Goal: Task Accomplishment & Management: Use online tool/utility

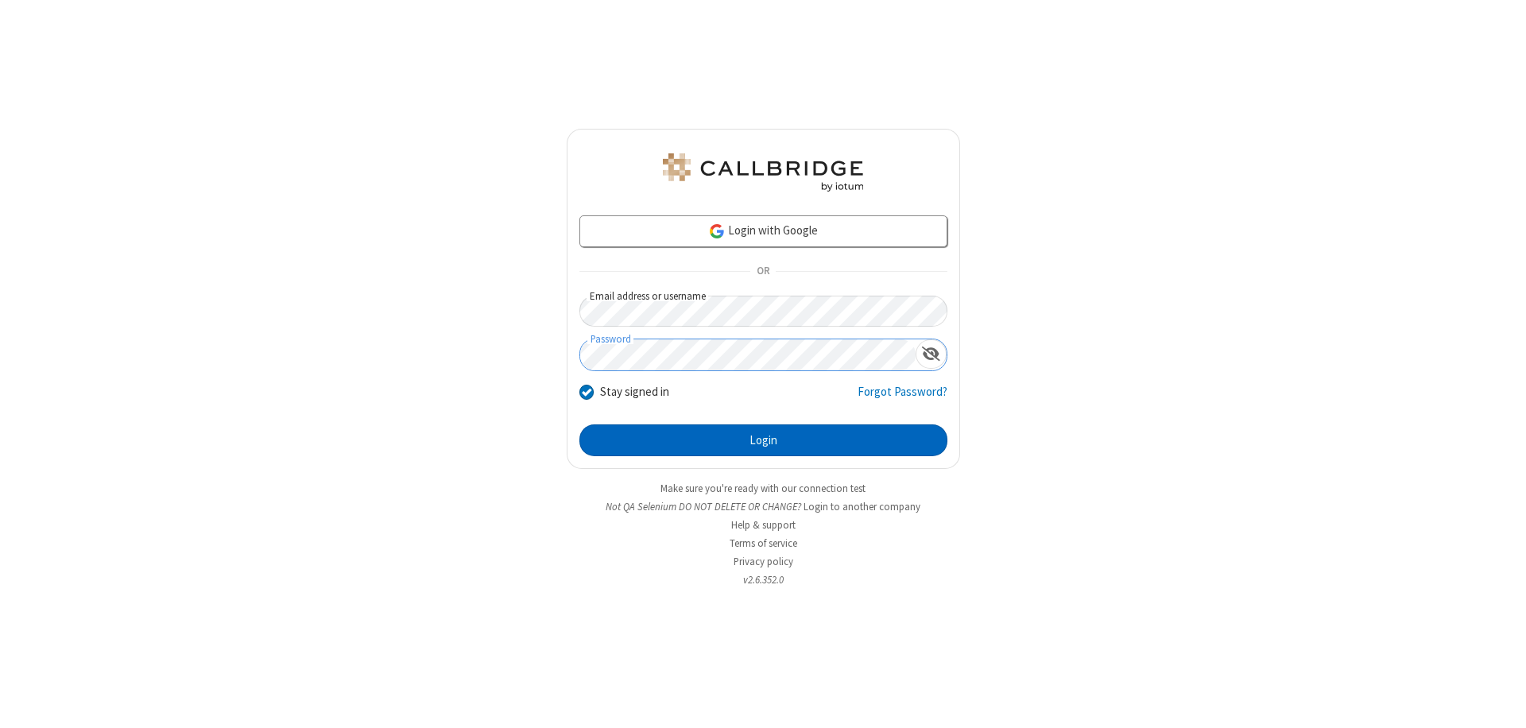
click at [763, 440] on button "Login" at bounding box center [763, 440] width 368 height 32
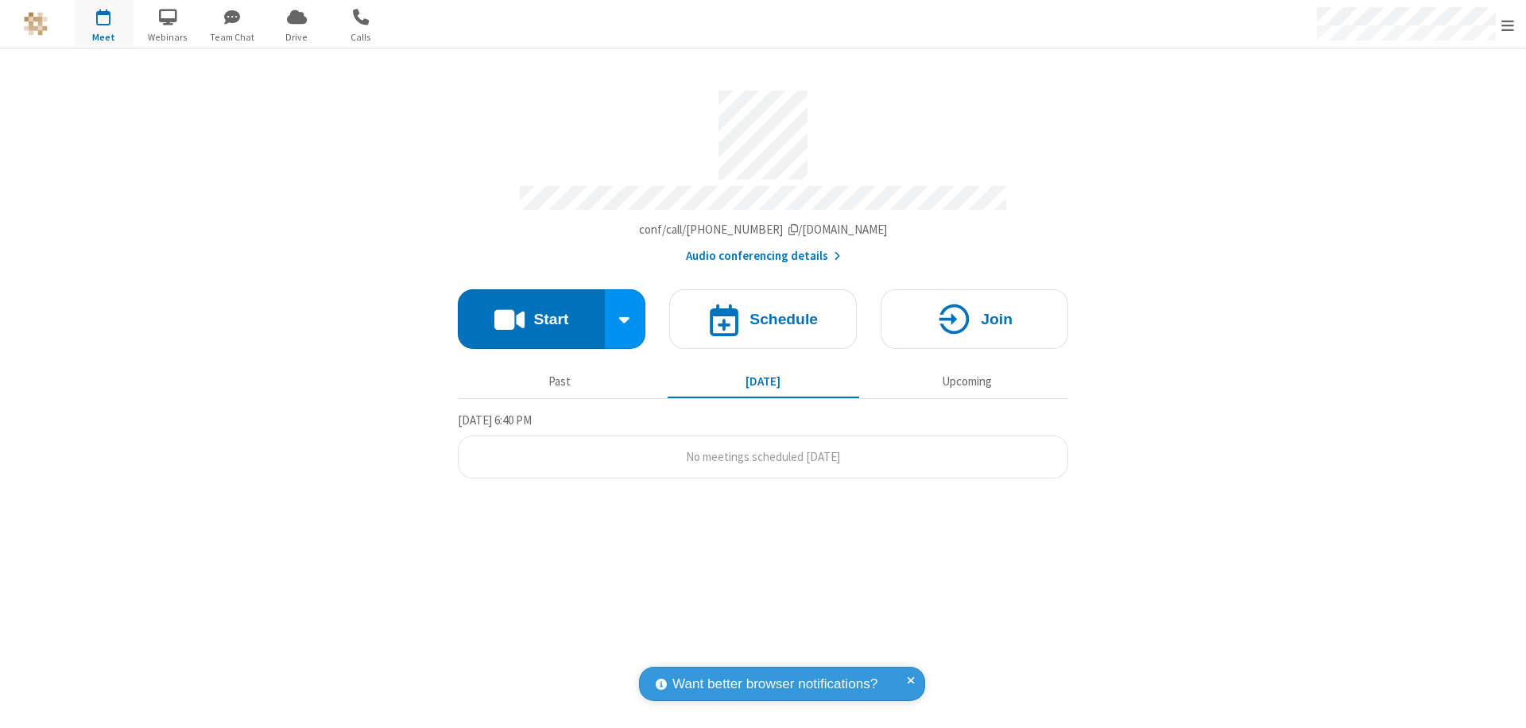
click at [531, 311] on button "Start" at bounding box center [531, 319] width 147 height 60
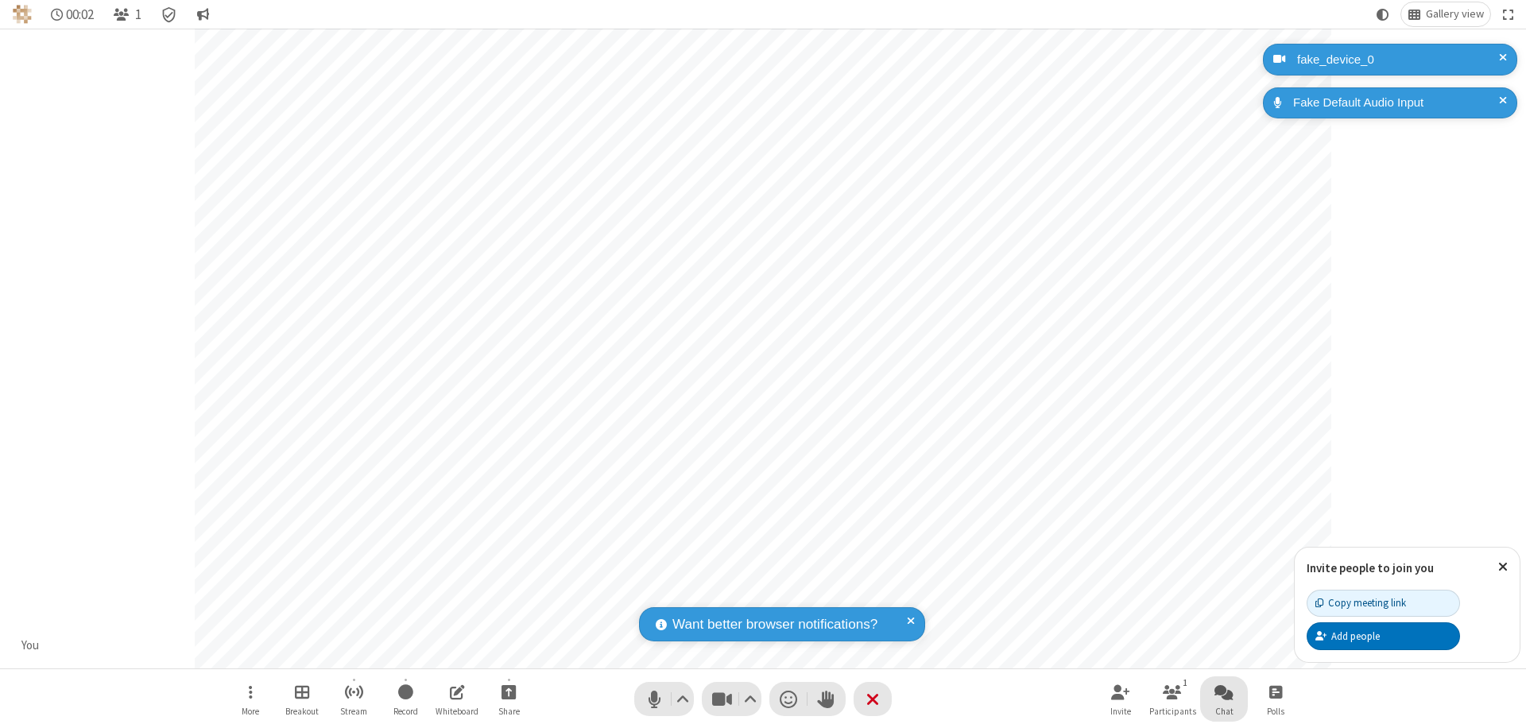
click at [1224, 691] on span "Open chat" at bounding box center [1223, 692] width 19 height 20
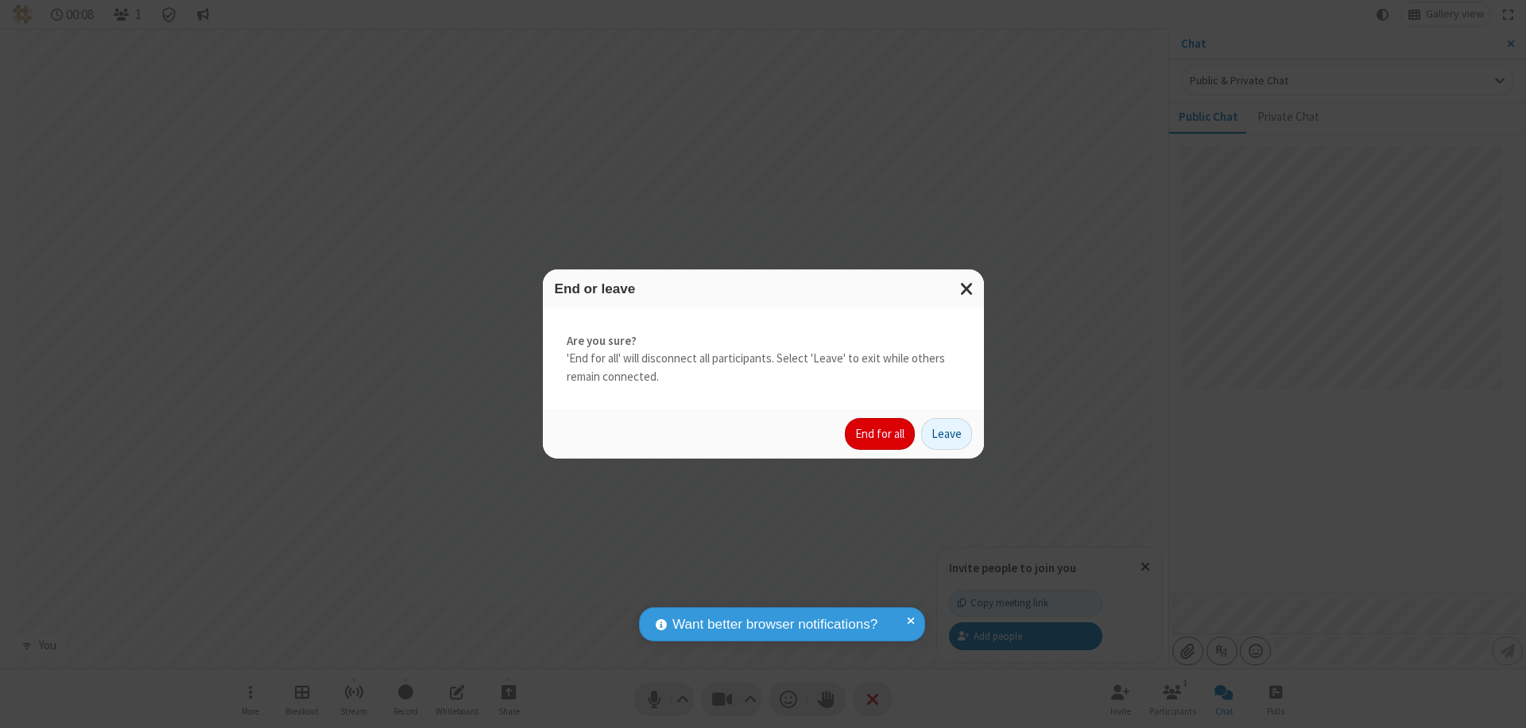
click at [880, 434] on button "End for all" at bounding box center [880, 434] width 70 height 32
